Goal: Task Accomplishment & Management: Manage account settings

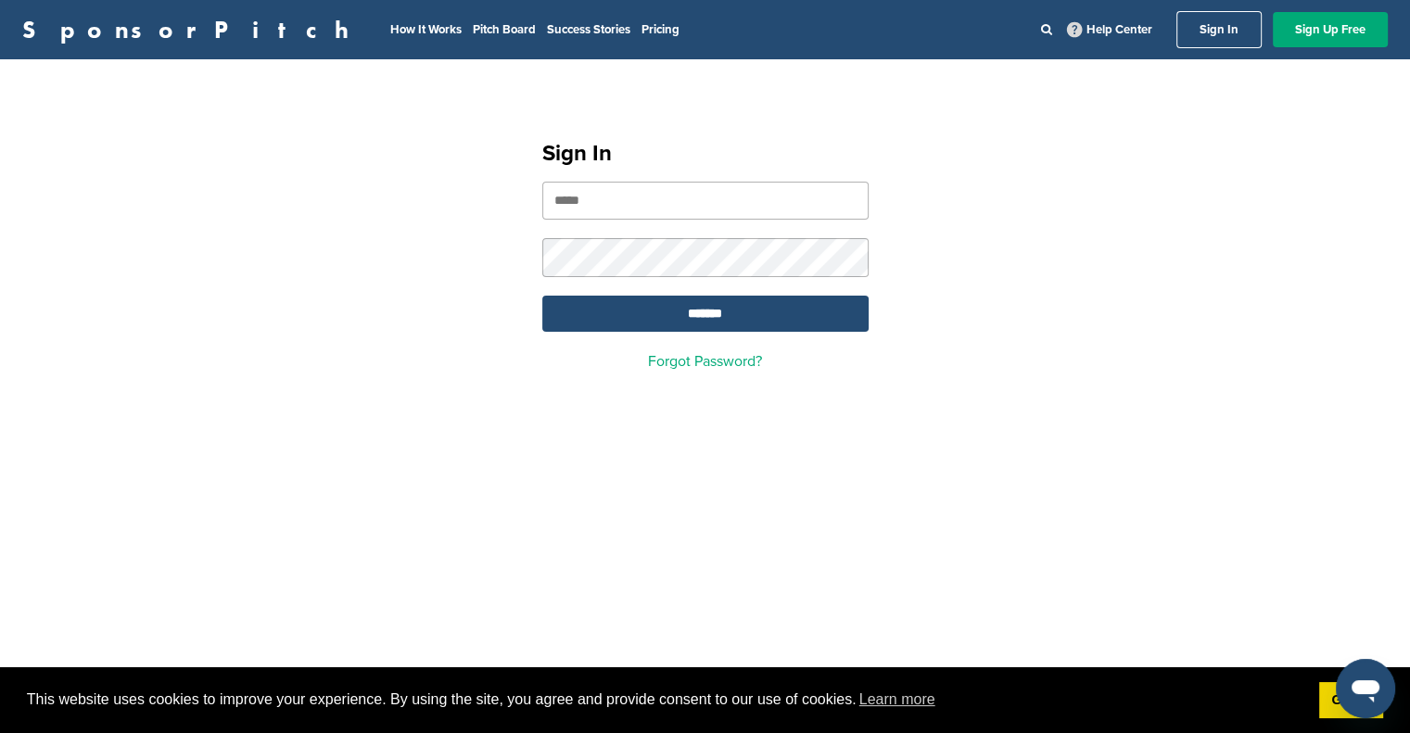
click at [727, 209] on input "email" at bounding box center [705, 201] width 326 height 38
type input "**********"
click at [464, 303] on div "**********" at bounding box center [705, 248] width 1410 height 332
click at [698, 310] on input "*******" at bounding box center [705, 314] width 326 height 36
